Goal: Find contact information: Find contact information

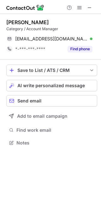
scroll to position [138, 101]
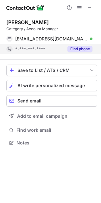
click at [76, 51] on button "Find phone" at bounding box center [80, 49] width 25 height 6
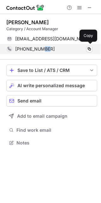
drag, startPoint x: 51, startPoint y: 50, endPoint x: 42, endPoint y: 49, distance: 8.3
click at [42, 49] on div "+84367872033" at bounding box center [54, 49] width 78 height 6
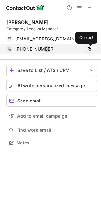
click at [89, 47] on span at bounding box center [89, 48] width 5 height 5
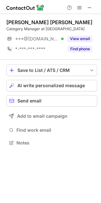
scroll to position [138, 101]
click at [91, 6] on span at bounding box center [89, 7] width 5 height 5
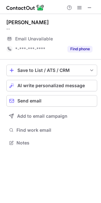
scroll to position [138, 101]
